Goal: Information Seeking & Learning: Learn about a topic

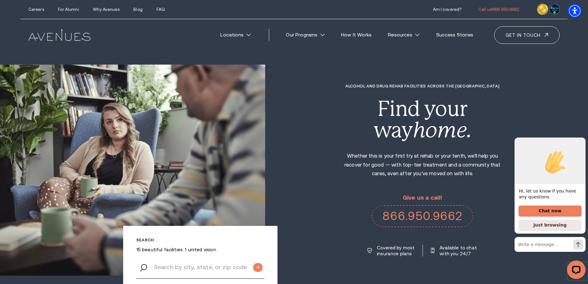
drag, startPoint x: 1100, startPoint y: 154, endPoint x: 511, endPoint y: 195, distance: 590.5
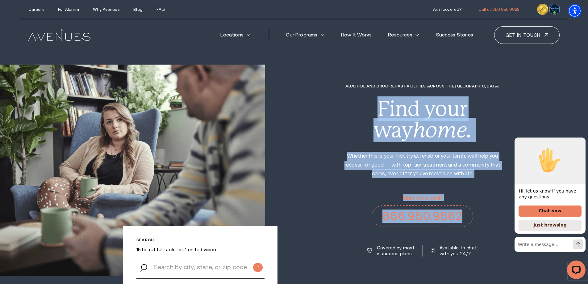
drag, startPoint x: 336, startPoint y: 135, endPoint x: 353, endPoint y: 133, distance: 16.8
click at [341, 102] on div "Search 15 beautiful facilities. 1 united vision. Alcohol and Drug Rehab Facilit…" at bounding box center [294, 170] width 588 height 211
click at [324, 215] on div "Alcohol and Drug Rehab Facilities across the [GEOGRAPHIC_DATA] Find your way ho…" at bounding box center [426, 170] width 323 height 173
click at [343, 168] on p "Whether this is your first try at rehab or your tenth, we'll help you recover f…" at bounding box center [422, 165] width 168 height 27
click at [344, 170] on p "Whether this is your first try at rehab or your tenth, we'll help you recover f…" at bounding box center [422, 165] width 168 height 27
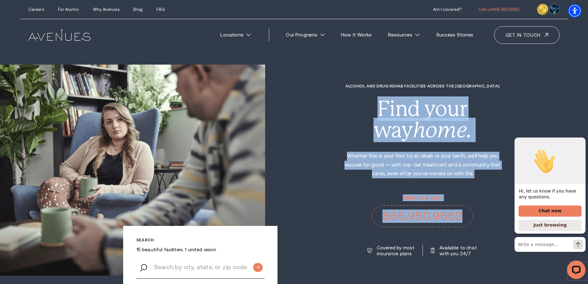
drag, startPoint x: 332, startPoint y: 162, endPoint x: 332, endPoint y: 159, distance: 3.4
click at [332, 161] on div "Alcohol and Drug Rehab Facilities across the [GEOGRAPHIC_DATA] Find your way ho…" at bounding box center [426, 170] width 323 height 173
click at [331, 115] on div "Alcohol and Drug Rehab Facilities across the [GEOGRAPHIC_DATA] Find your way ho…" at bounding box center [426, 170] width 323 height 173
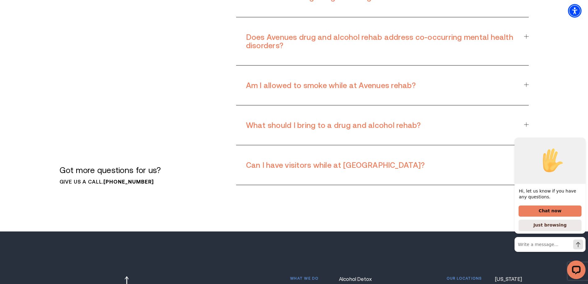
scroll to position [5254, 0]
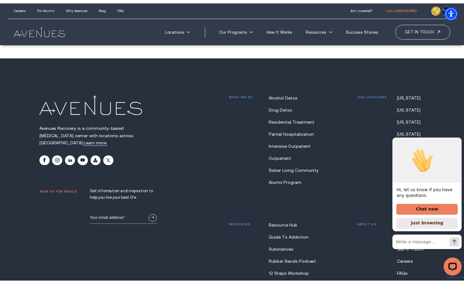
scroll to position [4550, 0]
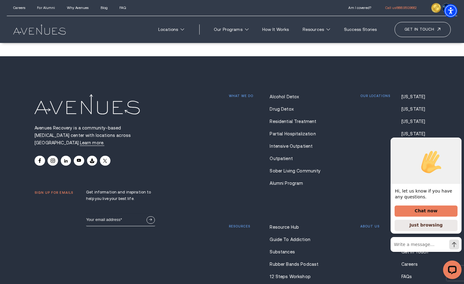
click at [315, 130] on div "What we do Alcohol Detox Drug Detox Residential Treatment Partial Hospitalizati…" at bounding box center [329, 192] width 201 height 197
